Goal: Information Seeking & Learning: Learn about a topic

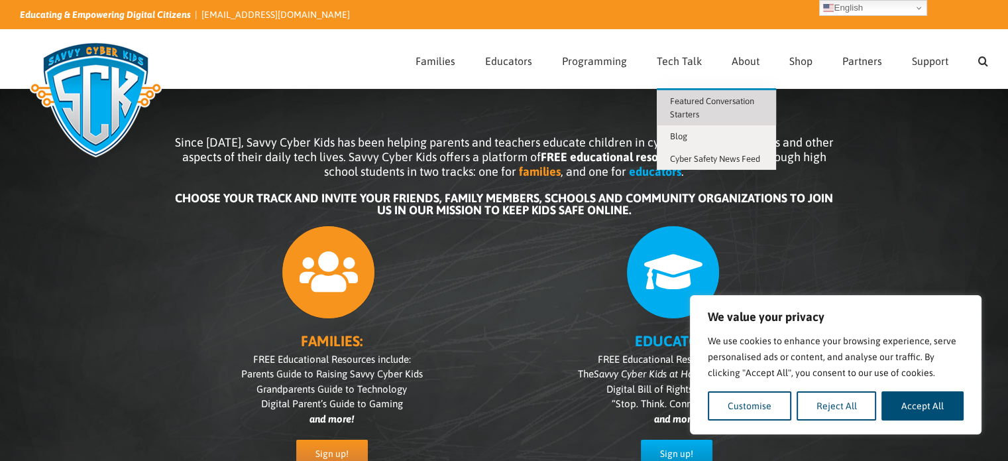
click at [682, 109] on span "Featured Conversation Starters" at bounding box center [712, 107] width 84 height 23
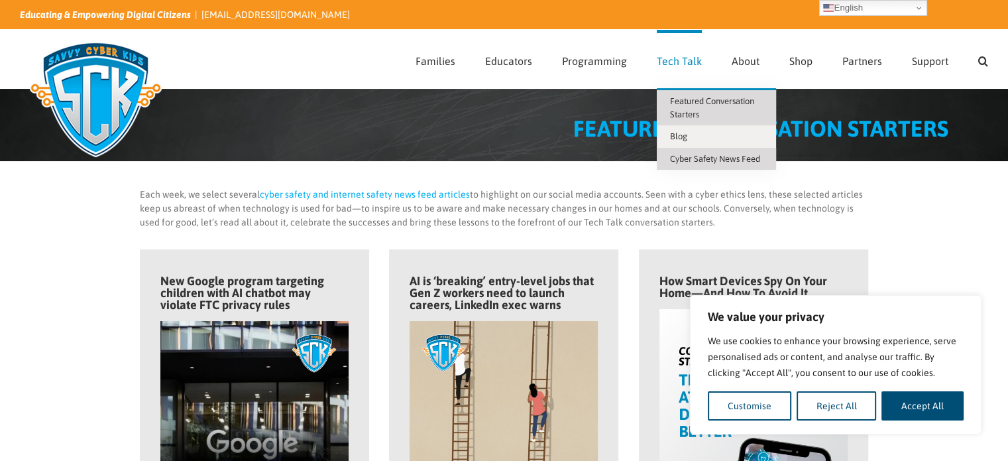
click at [683, 156] on span "Cyber Safety News Feed" at bounding box center [715, 159] width 90 height 10
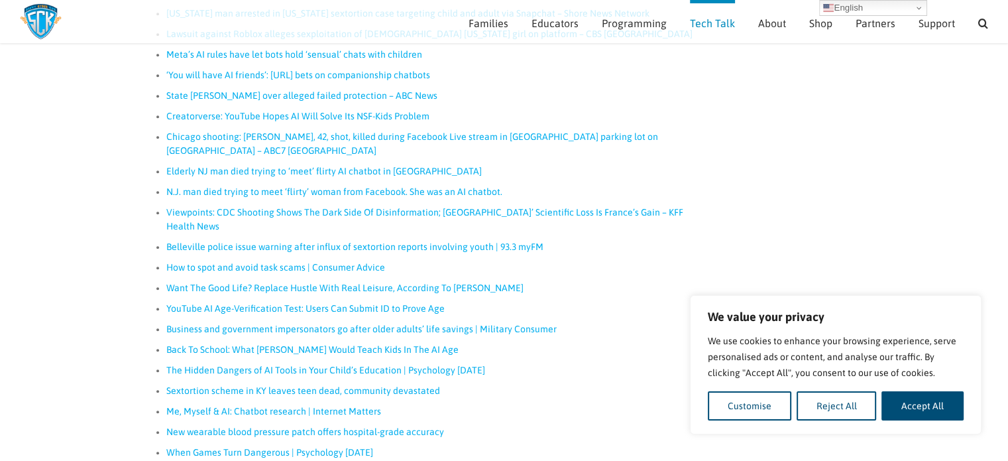
scroll to position [585, 0]
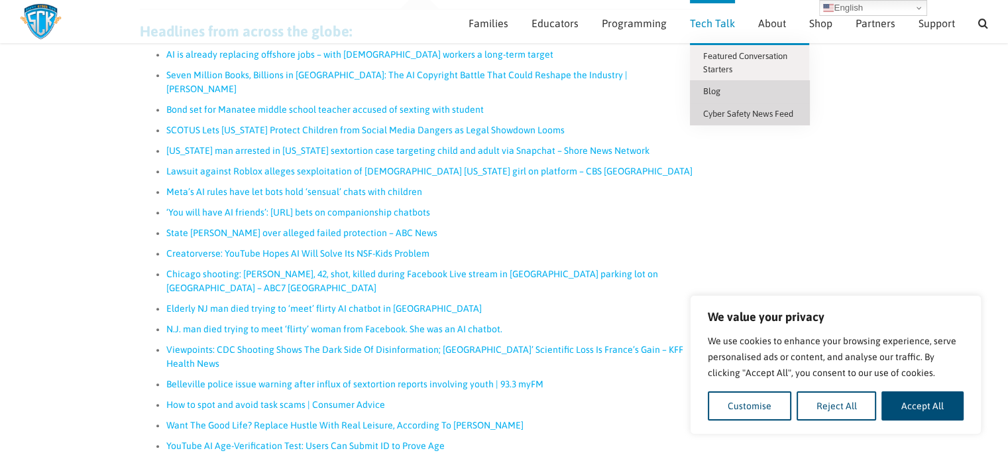
click at [712, 91] on span "Blog" at bounding box center [711, 91] width 17 height 10
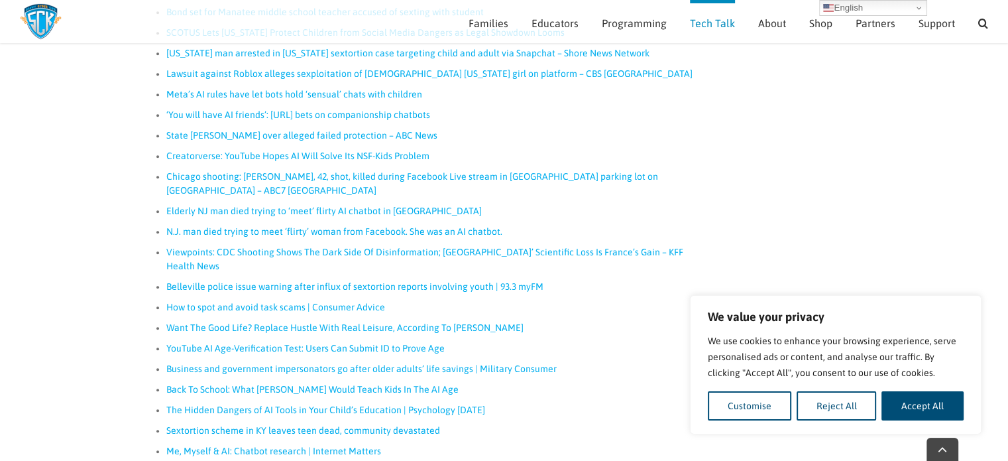
scroll to position [784, 0]
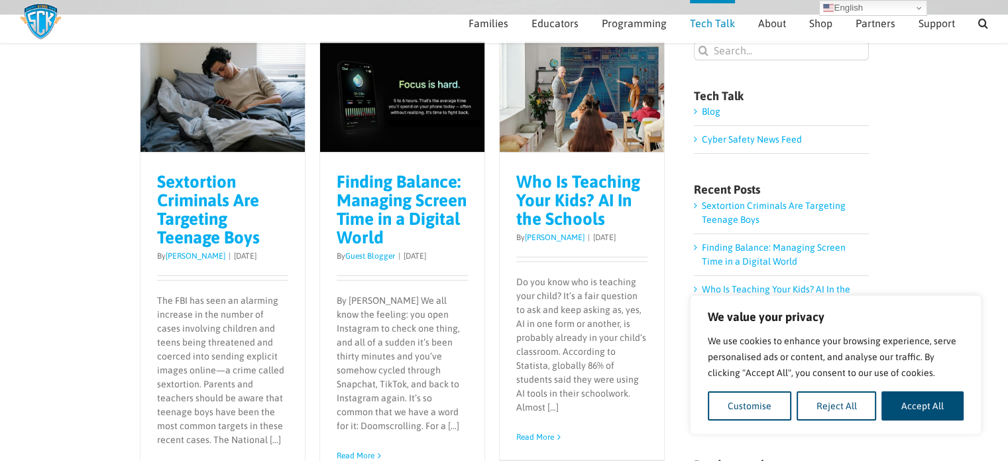
scroll to position [66, 0]
